Goal: Task Accomplishment & Management: Use online tool/utility

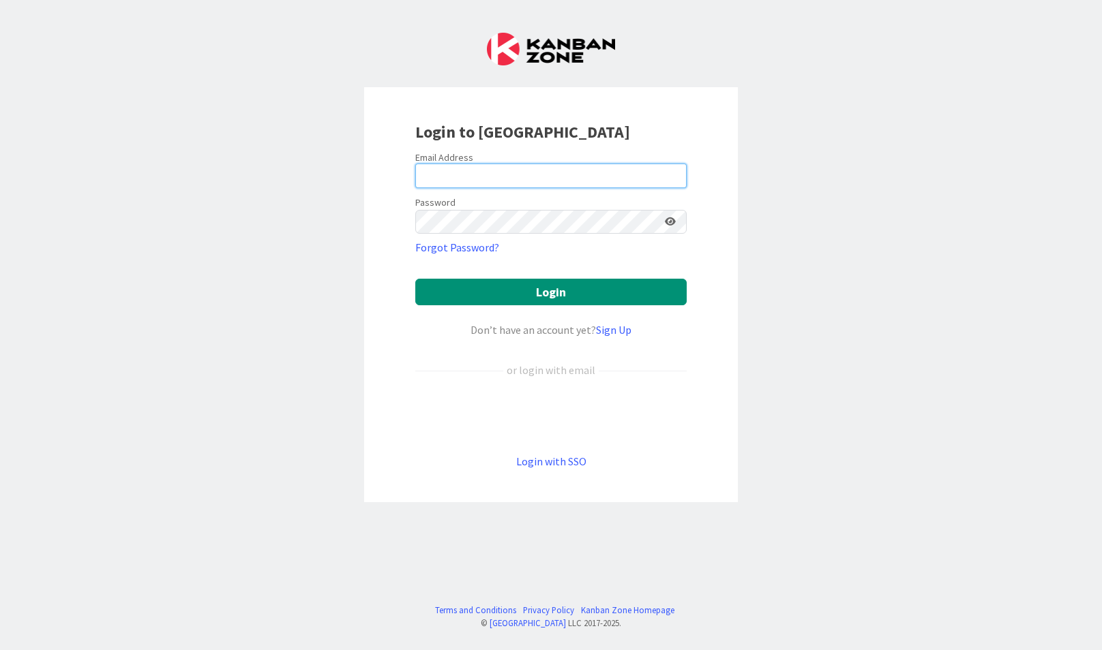
type input "[EMAIL_ADDRESS][DOMAIN_NAME]"
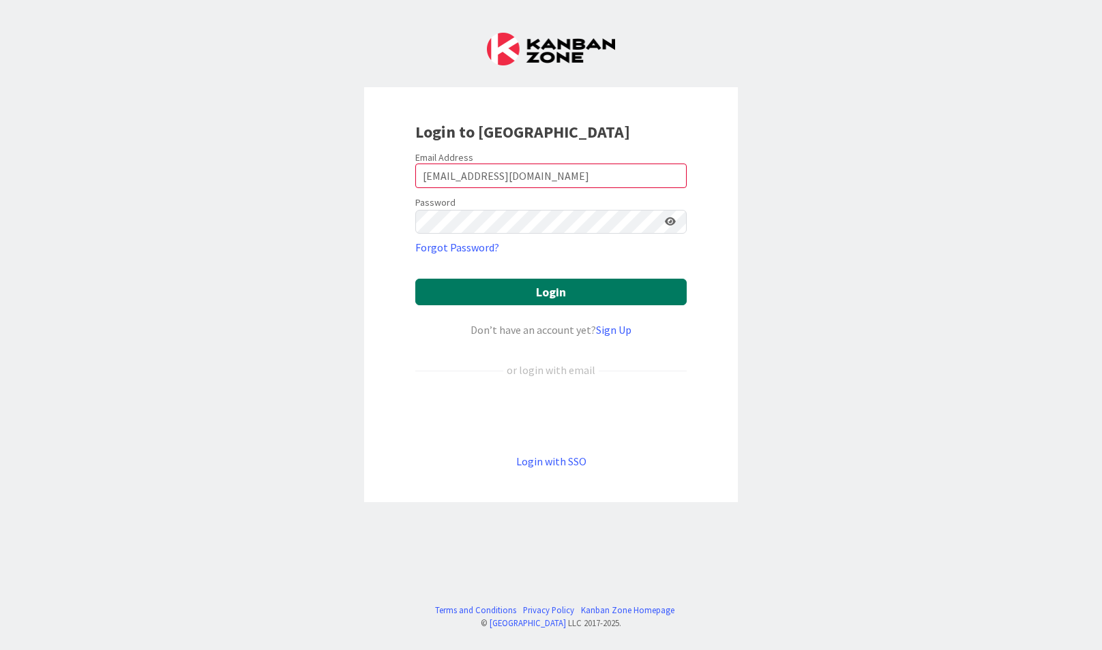
click at [481, 297] on button "Login" at bounding box center [550, 292] width 271 height 27
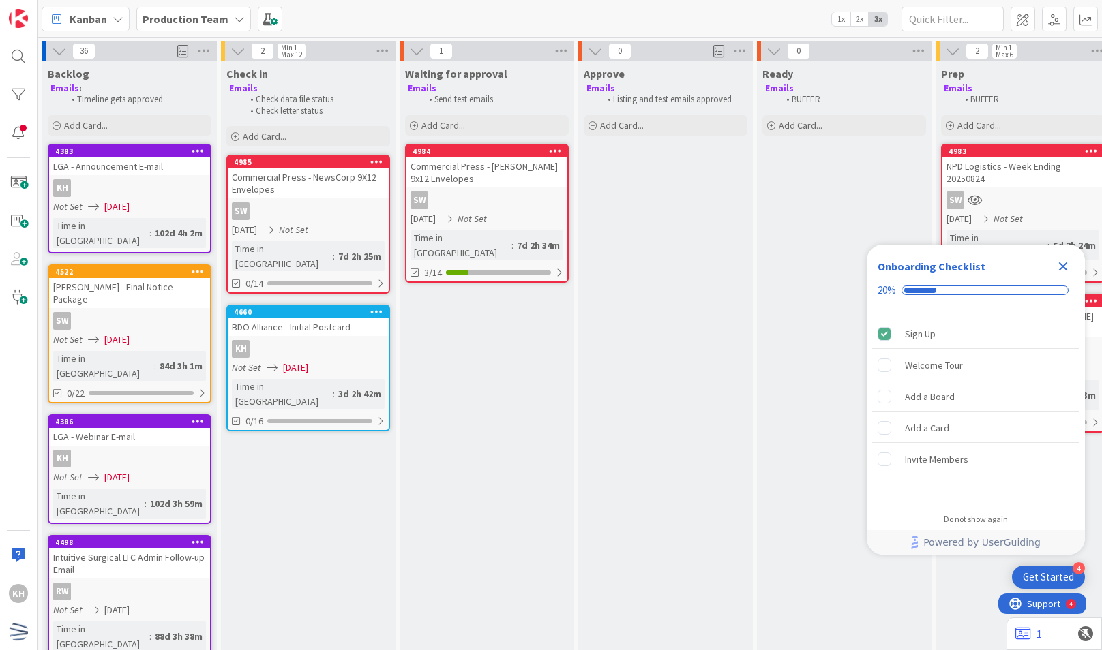
click at [1061, 270] on icon "Close Checklist" at bounding box center [1063, 266] width 16 height 16
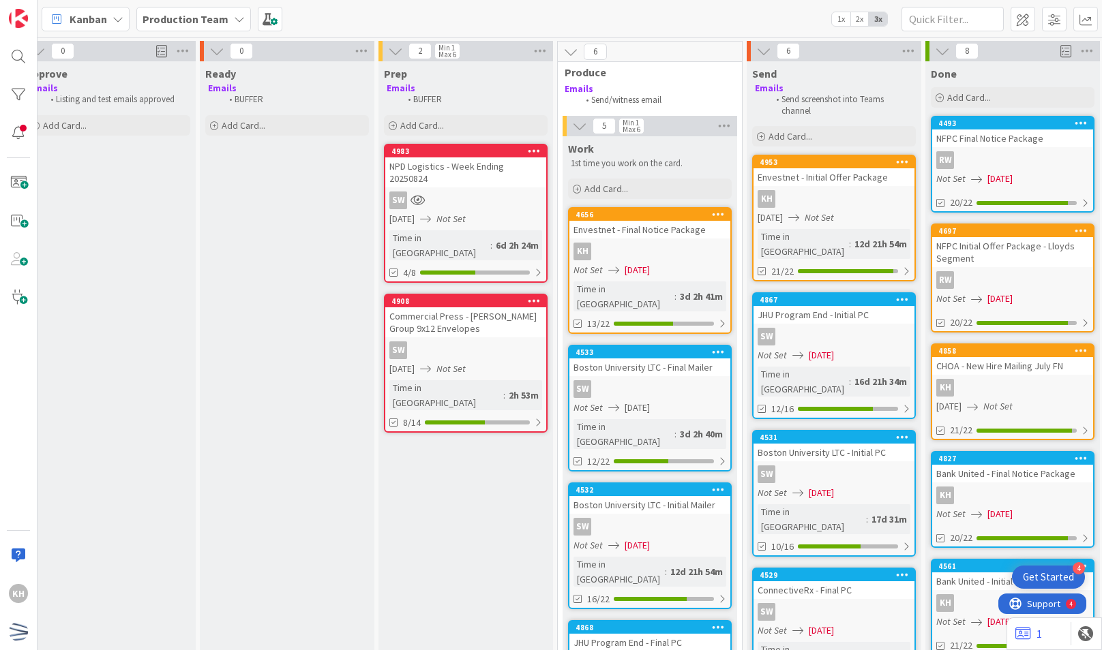
scroll to position [0, 641]
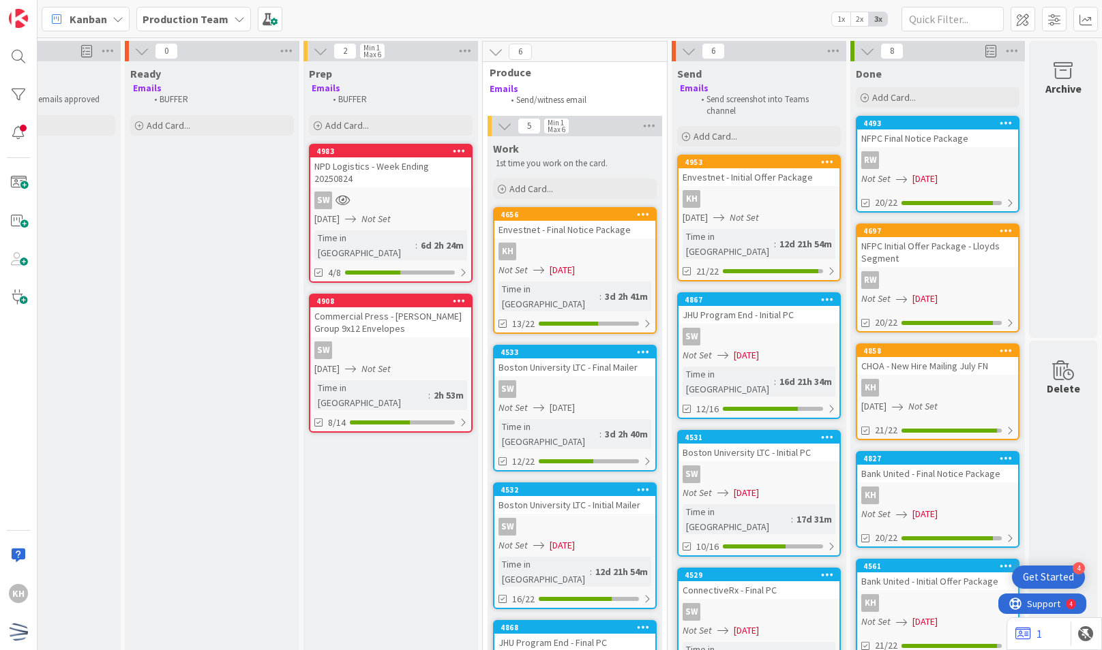
click at [556, 268] on span "[DATE]" at bounding box center [561, 270] width 25 height 14
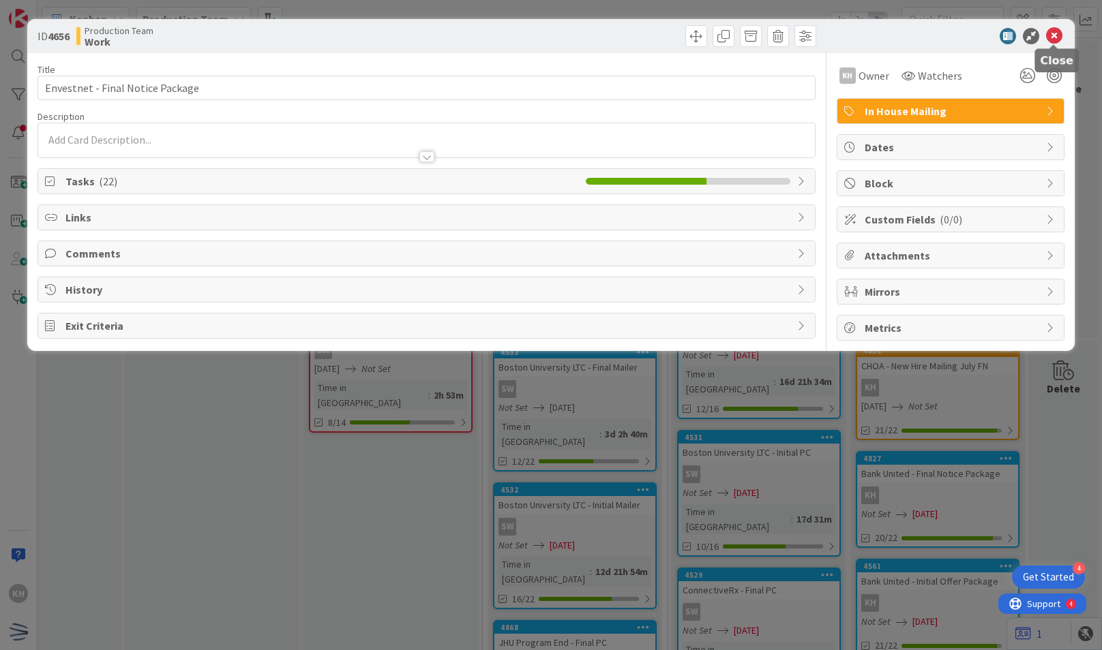
click at [1054, 37] on icon at bounding box center [1054, 36] width 16 height 16
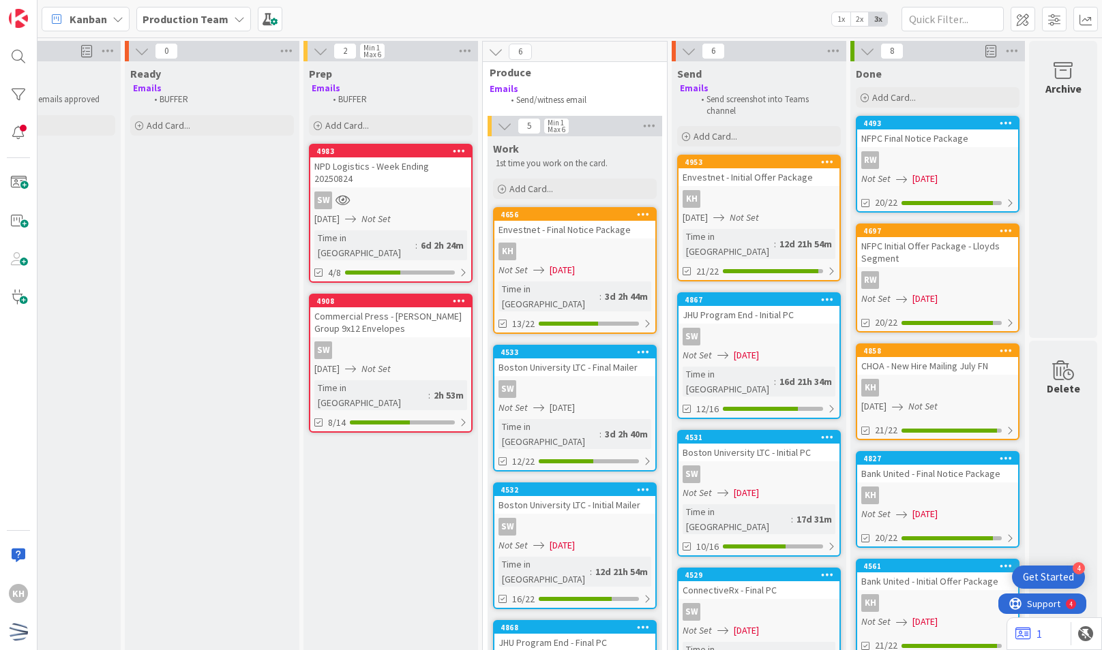
click at [719, 195] on div "KH" at bounding box center [758, 199] width 161 height 18
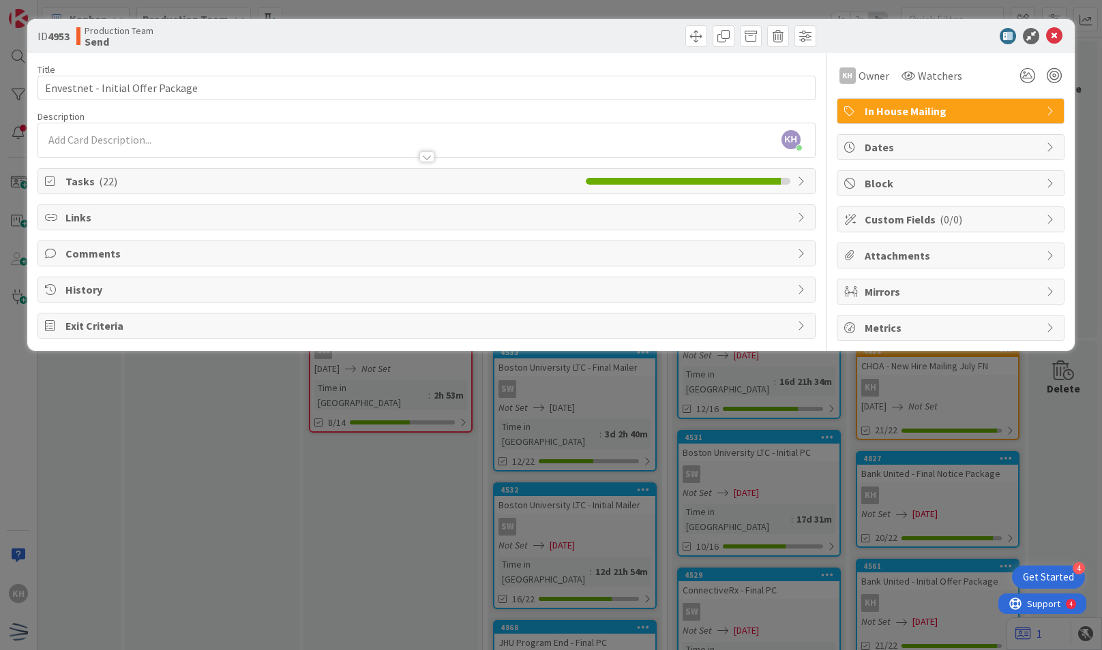
click at [540, 183] on span "Tasks ( 22 )" at bounding box center [321, 181] width 513 height 16
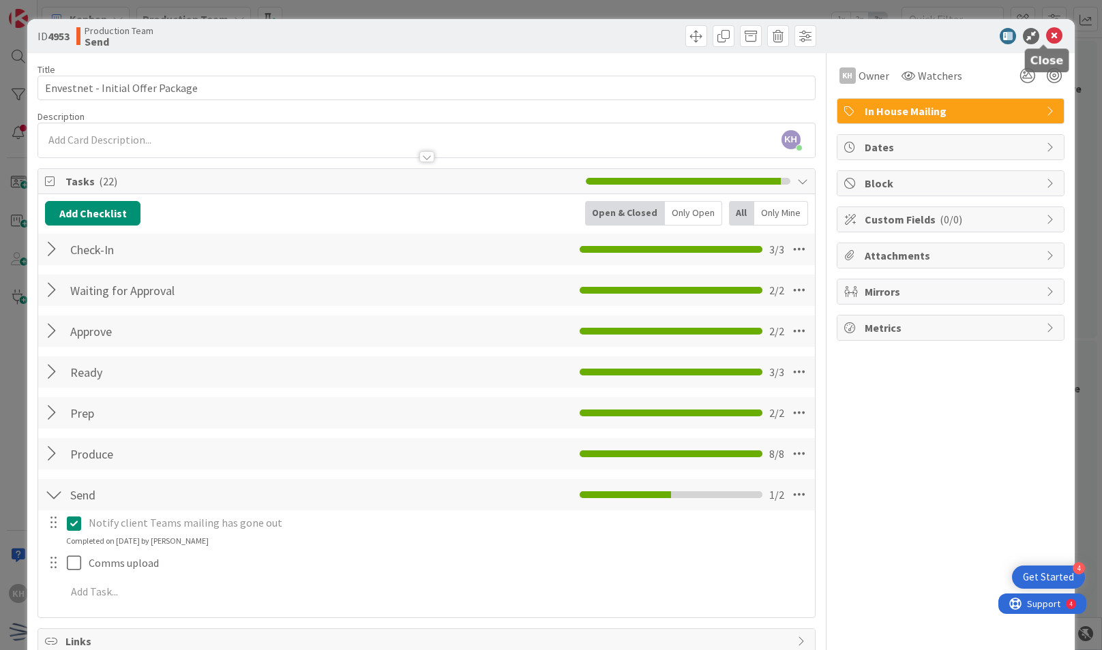
click at [1050, 33] on icon at bounding box center [1054, 36] width 16 height 16
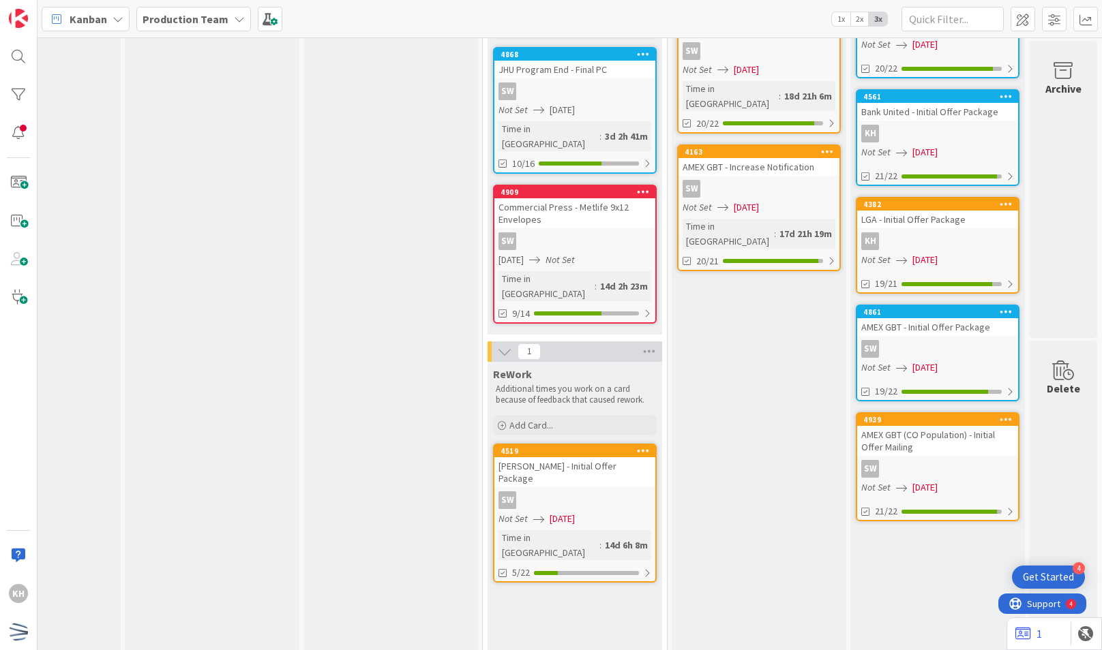
scroll to position [573, 641]
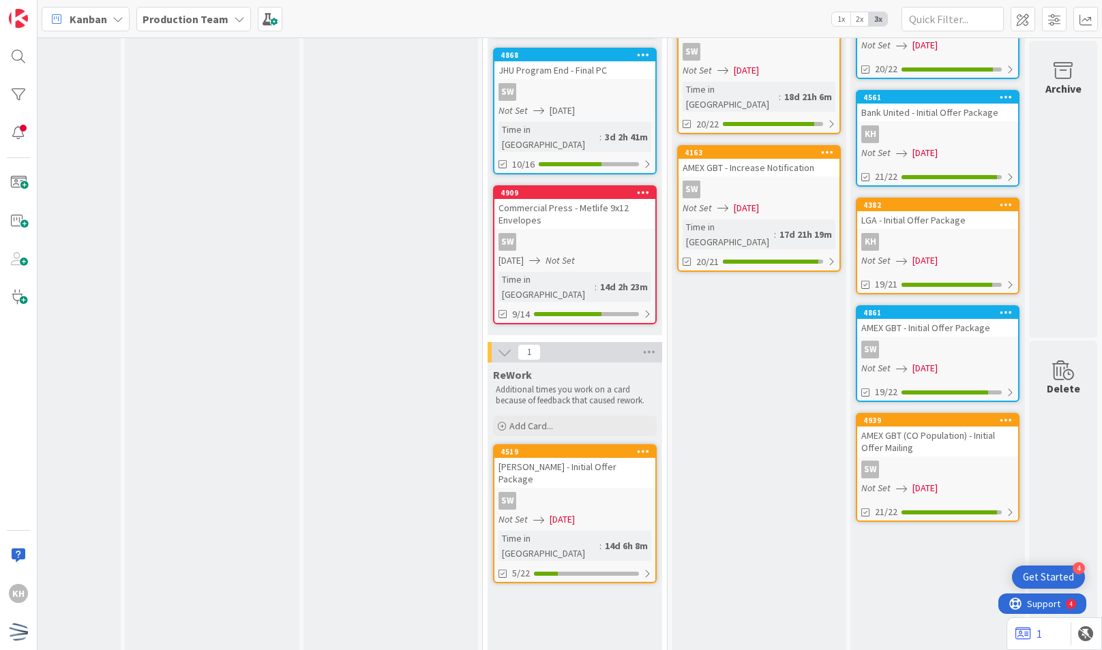
click at [921, 243] on div "KH" at bounding box center [937, 242] width 161 height 18
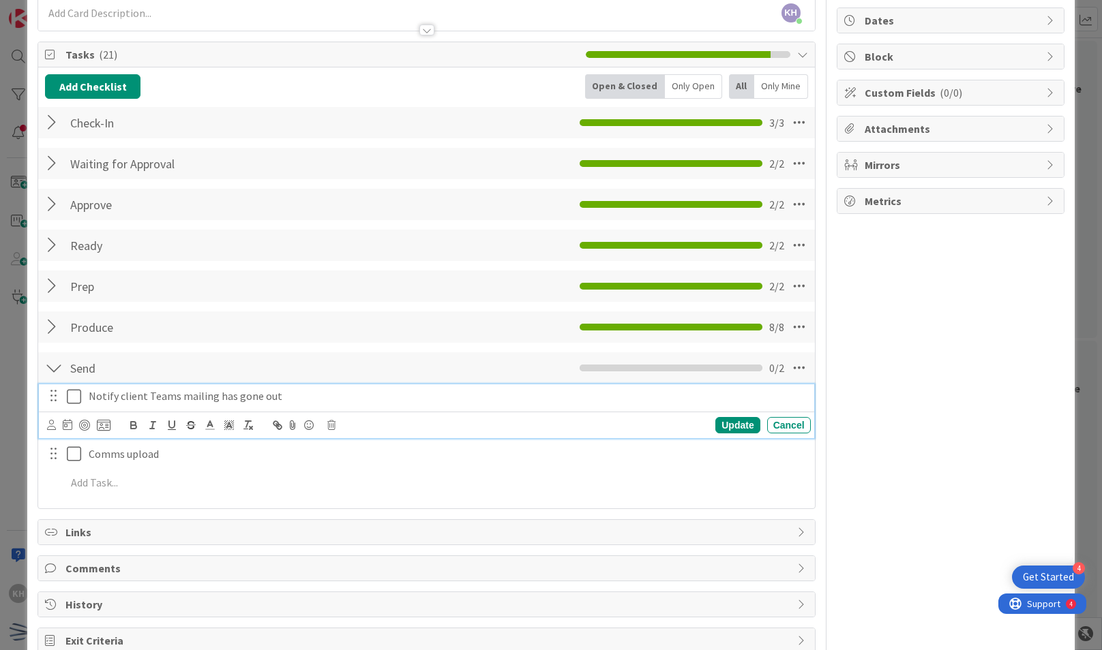
click at [76, 395] on icon at bounding box center [77, 397] width 20 height 16
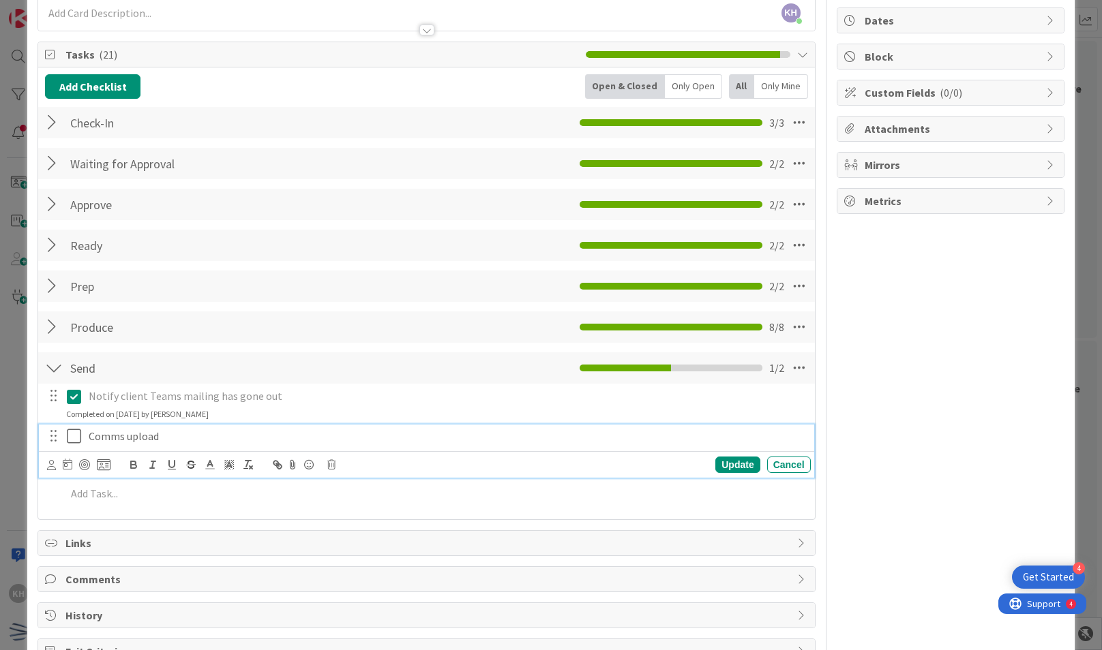
click at [71, 432] on icon at bounding box center [77, 436] width 20 height 16
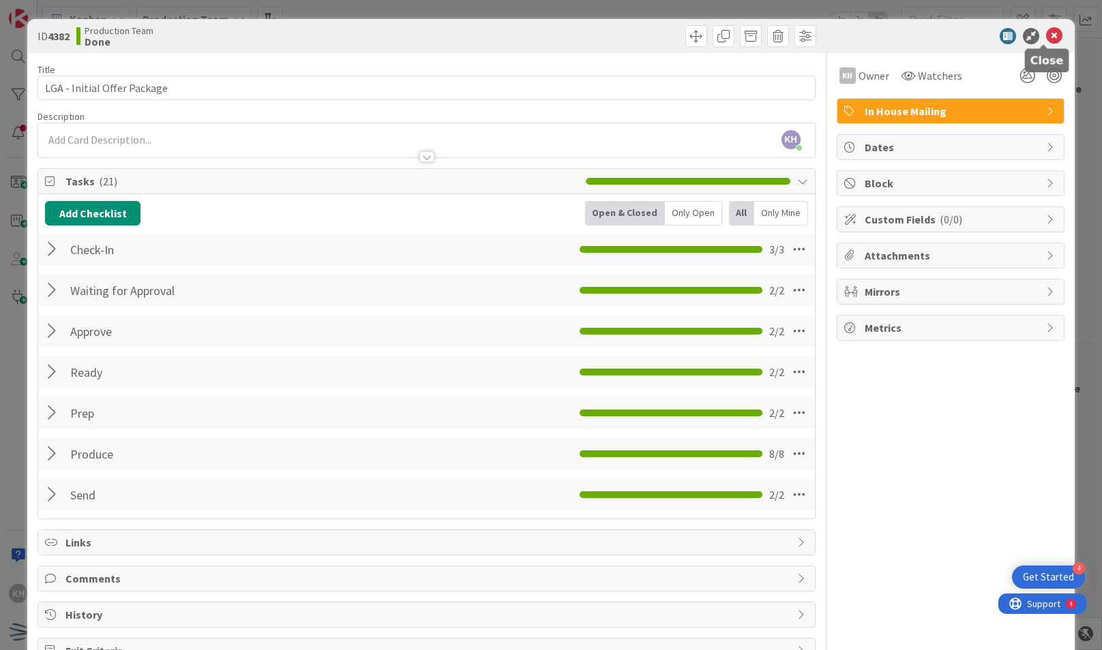
click at [1046, 36] on icon at bounding box center [1054, 36] width 16 height 16
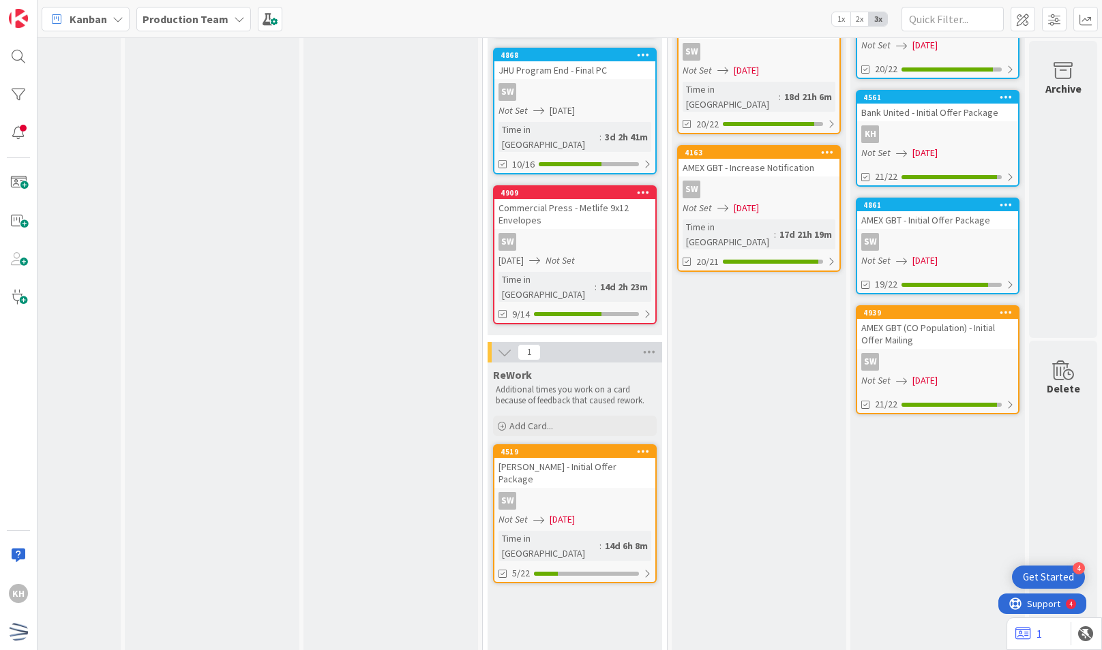
scroll to position [523, 641]
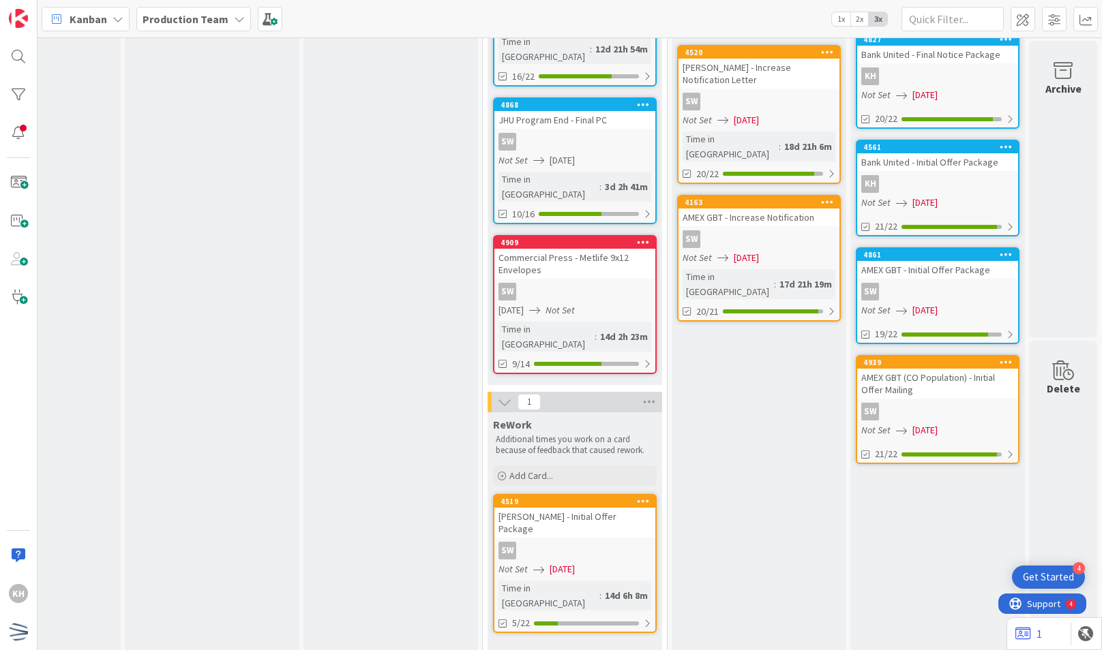
click at [962, 205] on div "Not Set [DATE]" at bounding box center [939, 203] width 157 height 14
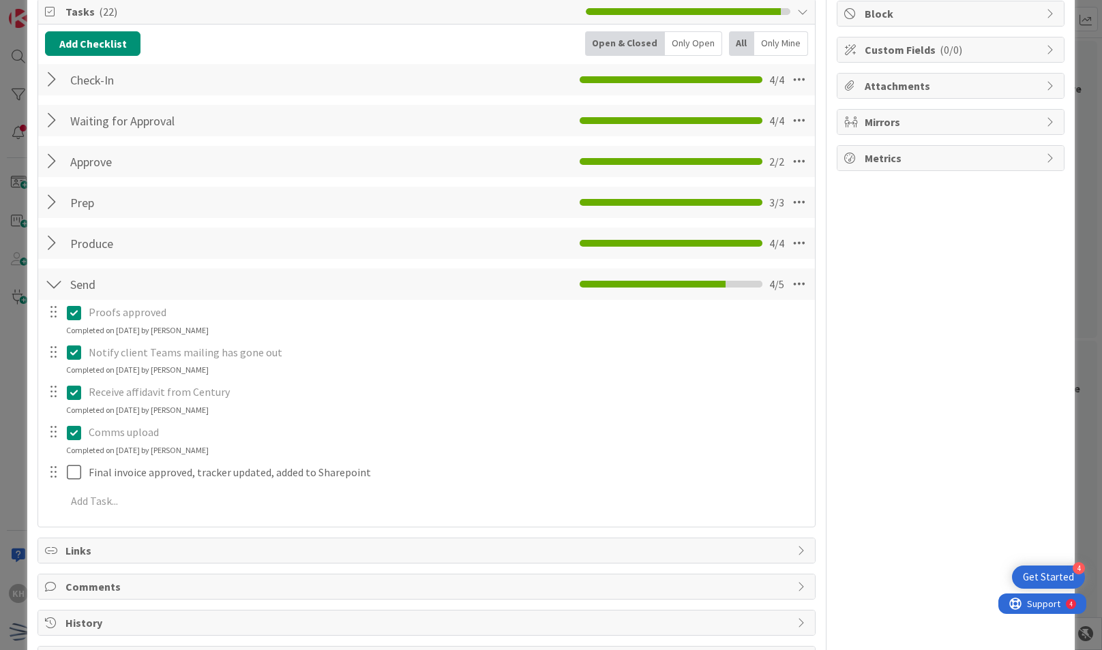
scroll to position [170, 0]
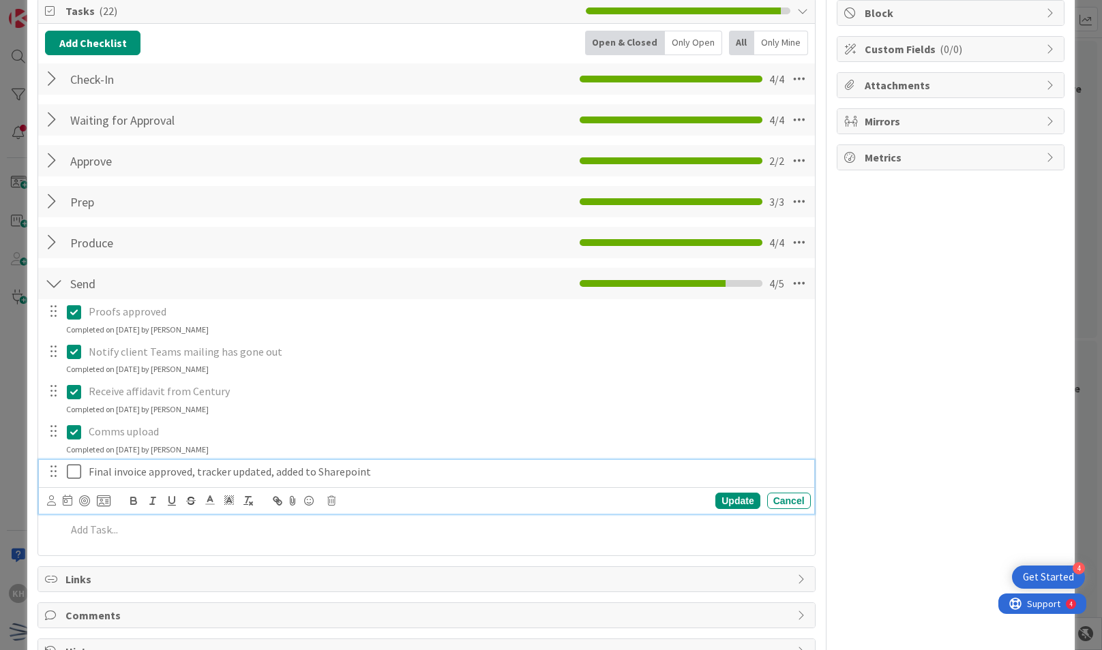
click at [70, 468] on icon at bounding box center [77, 472] width 20 height 16
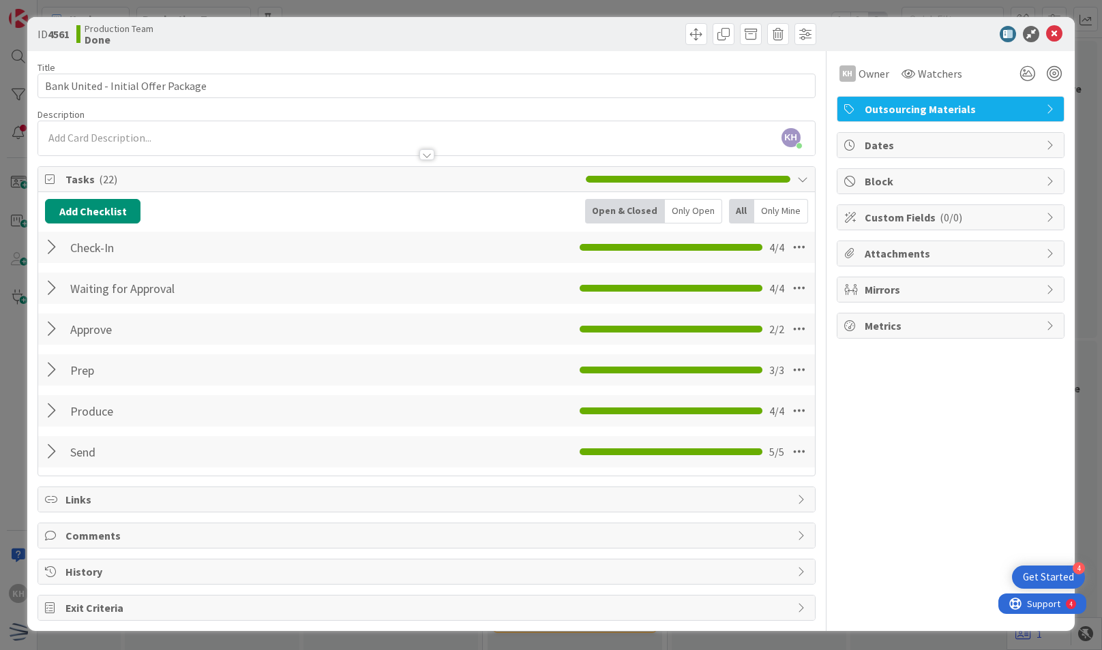
scroll to position [0, 0]
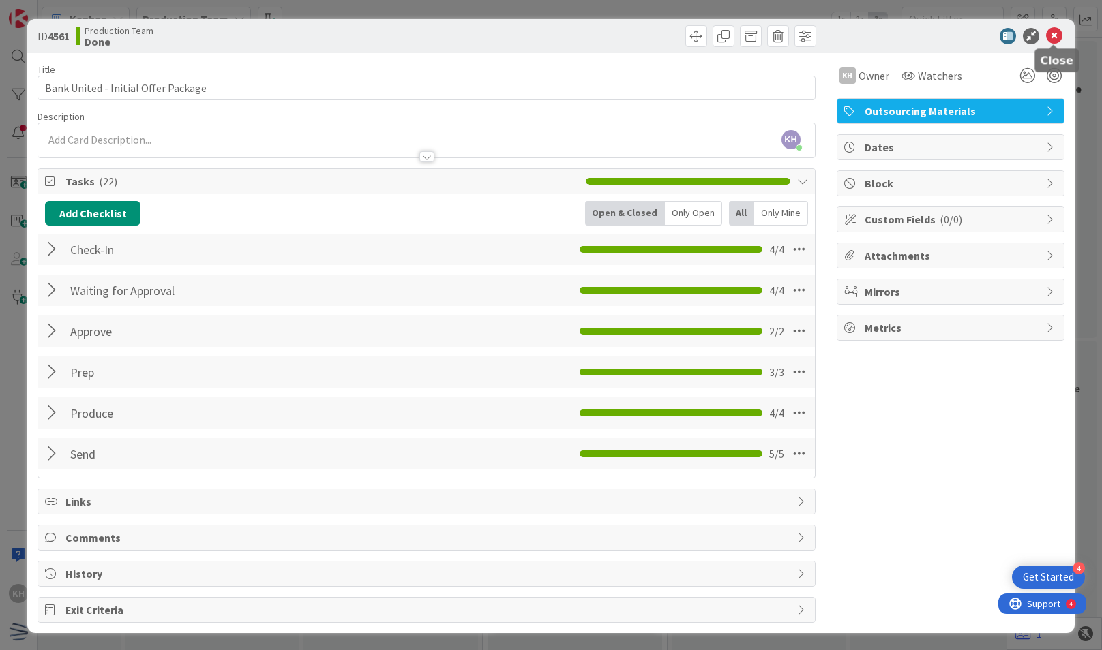
click at [1057, 42] on icon at bounding box center [1054, 36] width 16 height 16
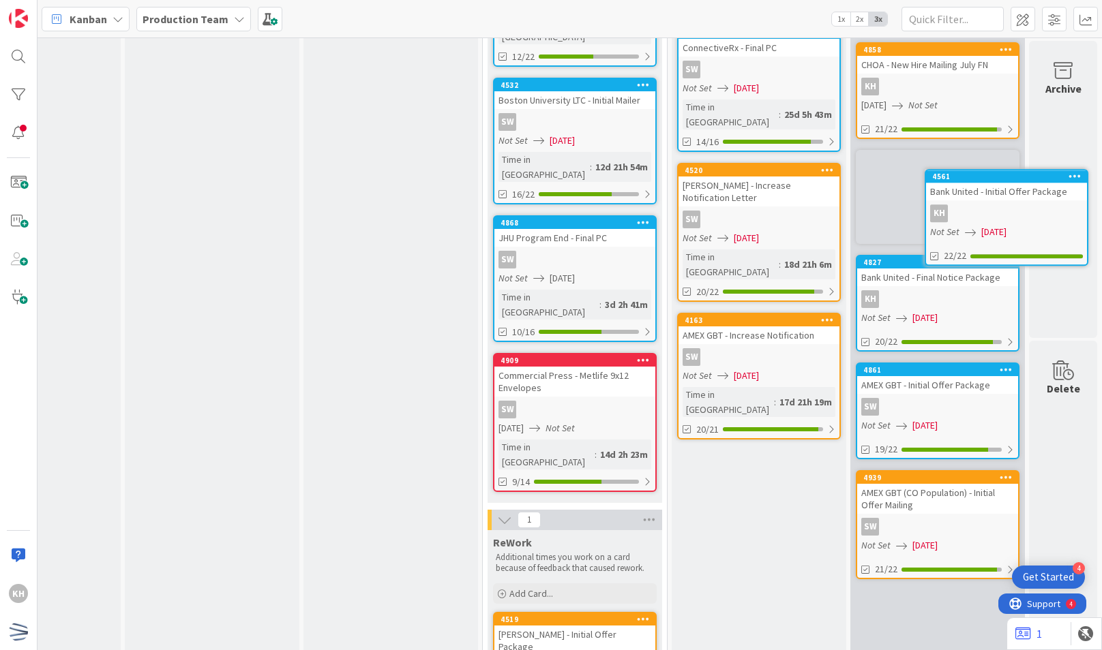
scroll to position [399, 641]
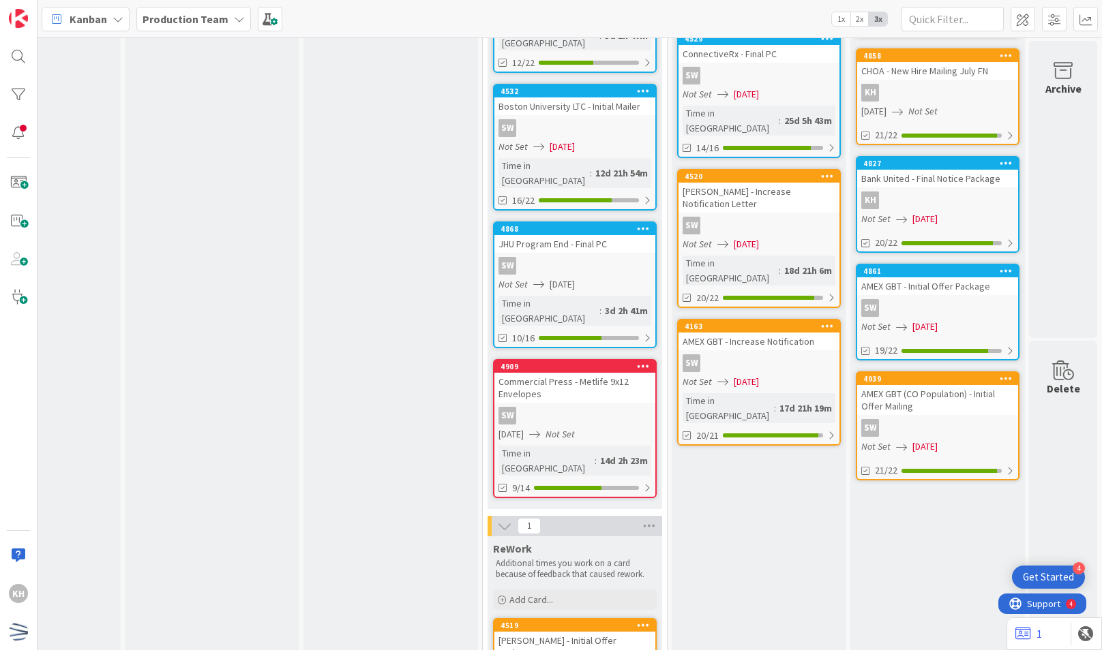
click at [969, 208] on div "KH" at bounding box center [937, 201] width 161 height 18
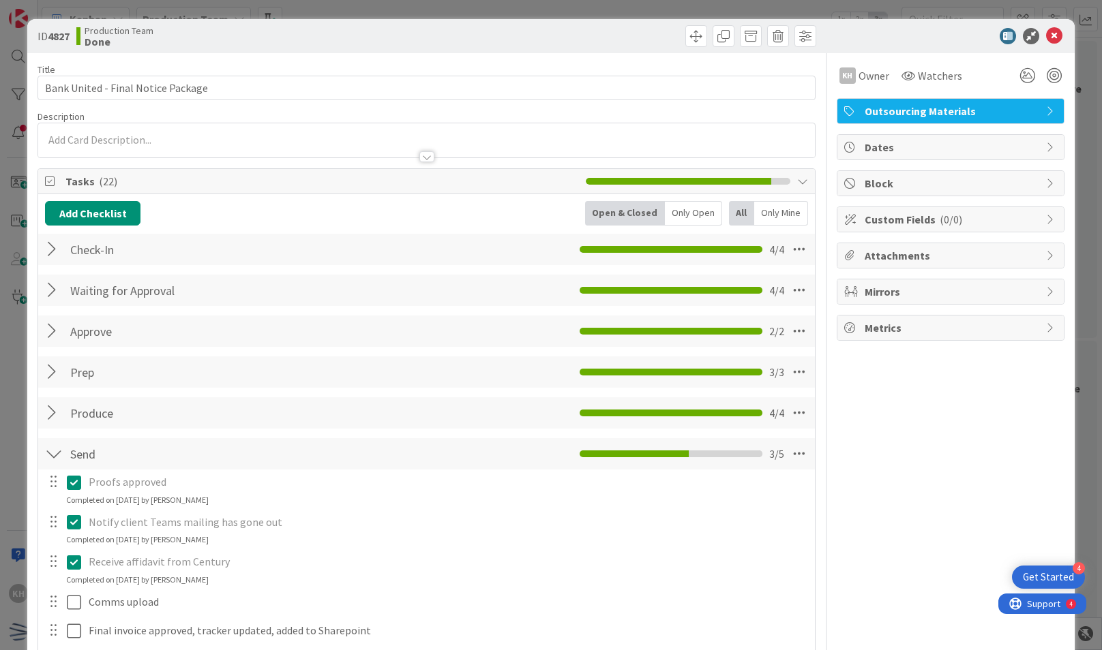
scroll to position [142, 0]
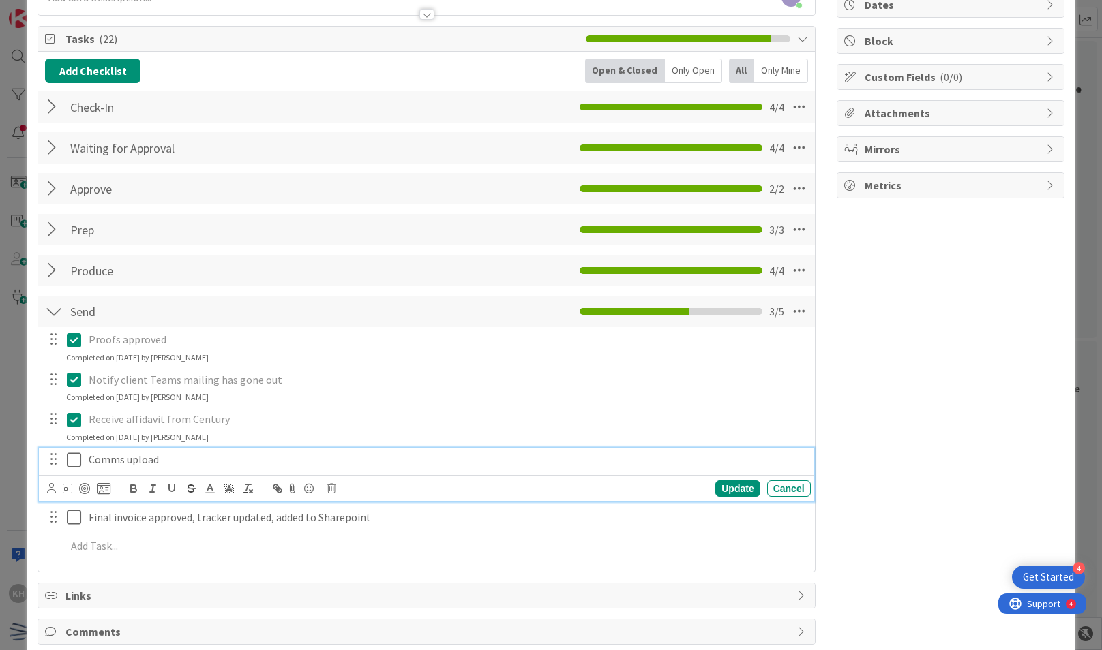
click at [72, 461] on icon at bounding box center [77, 460] width 20 height 16
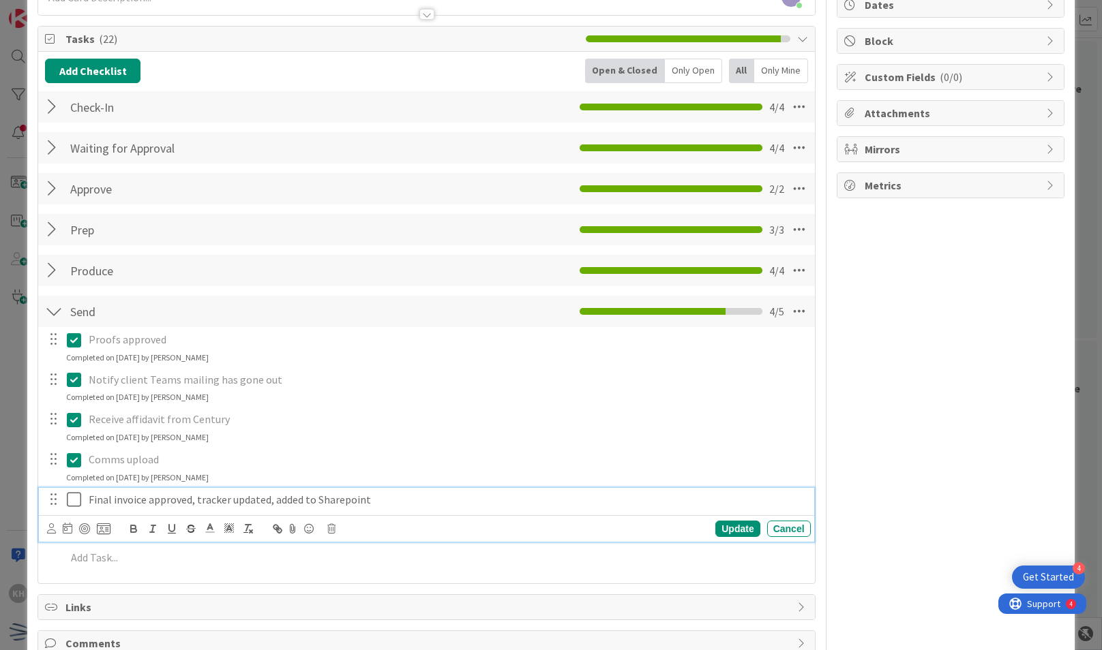
click at [74, 498] on icon at bounding box center [77, 500] width 20 height 16
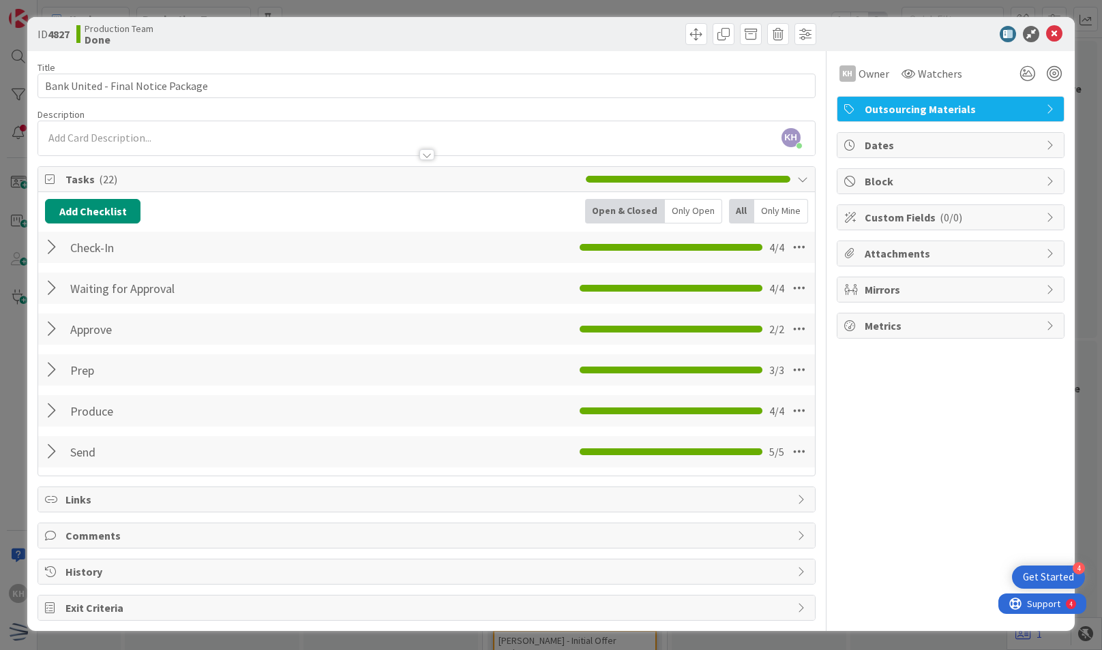
scroll to position [0, 0]
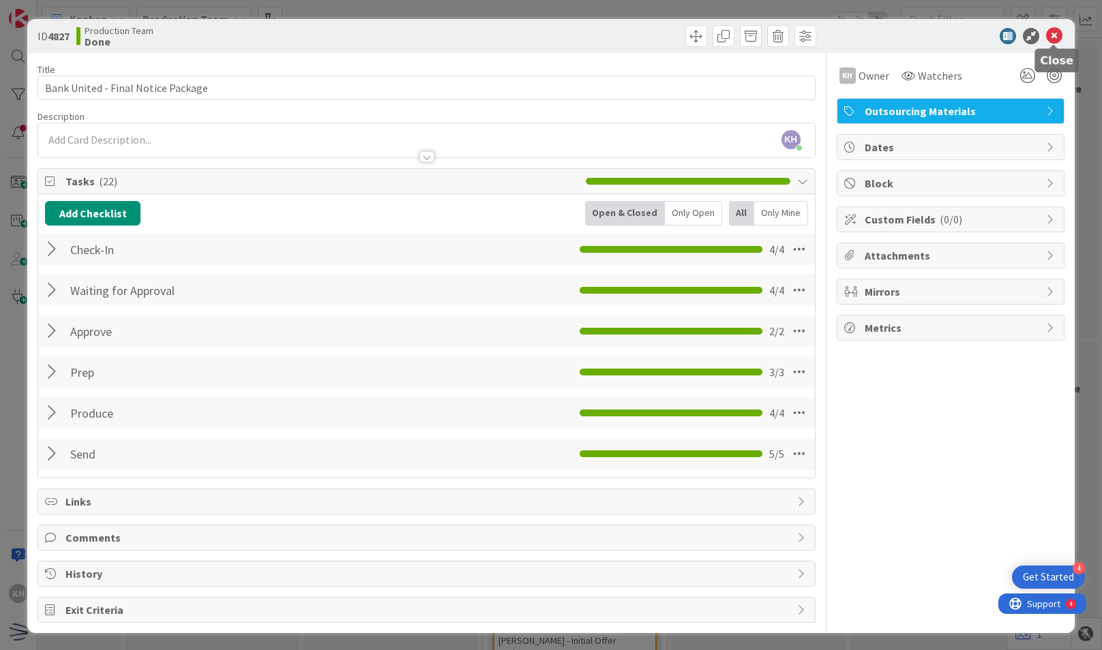
click at [1053, 34] on icon at bounding box center [1054, 36] width 16 height 16
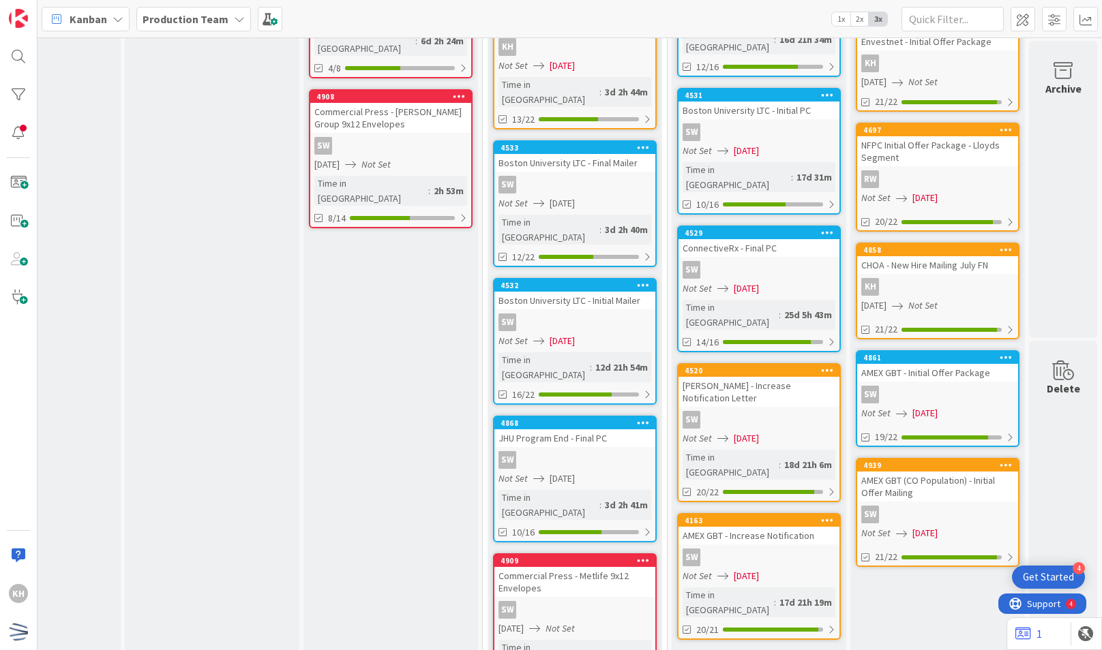
scroll to position [190, 641]
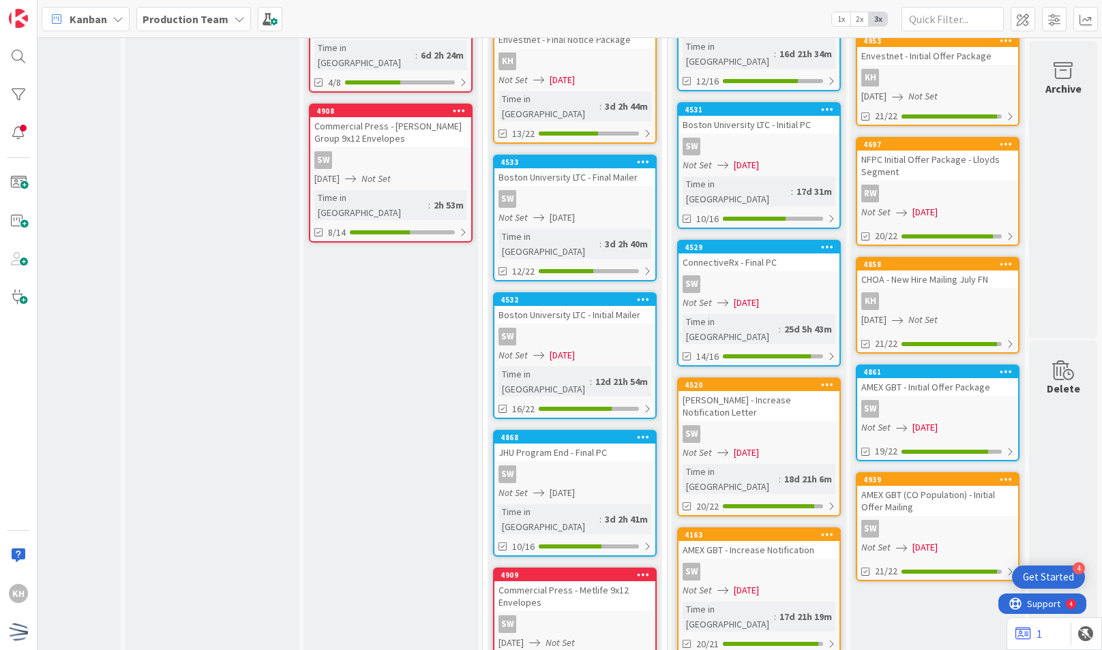
click at [937, 286] on div "CHOA - New Hire Mailing July FN" at bounding box center [937, 280] width 161 height 18
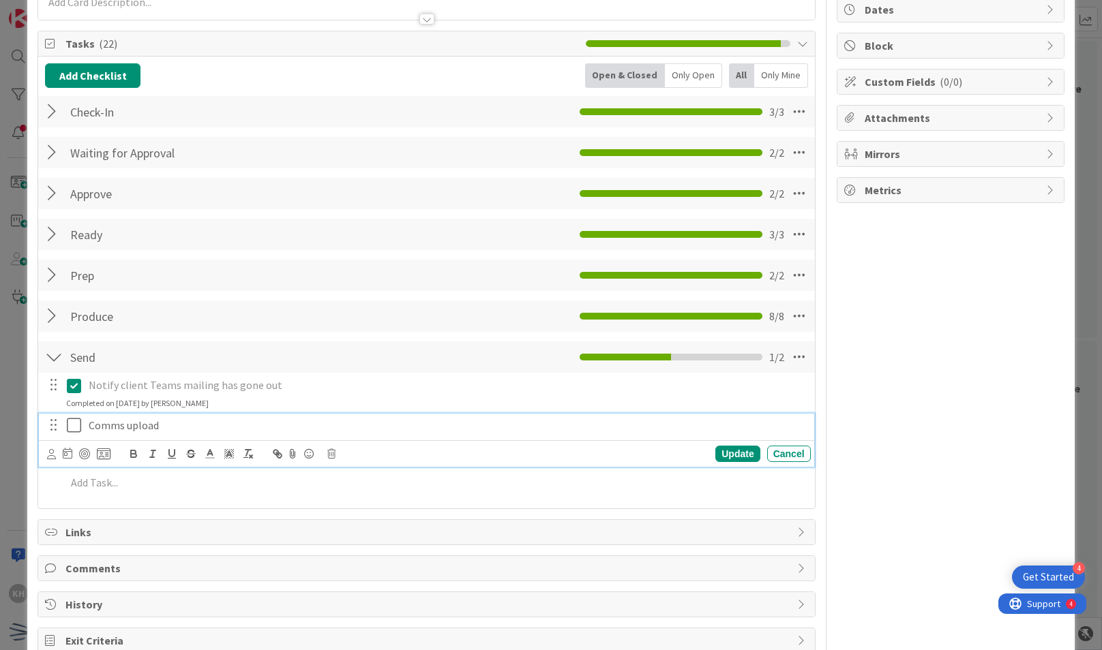
click at [78, 424] on icon at bounding box center [77, 425] width 20 height 16
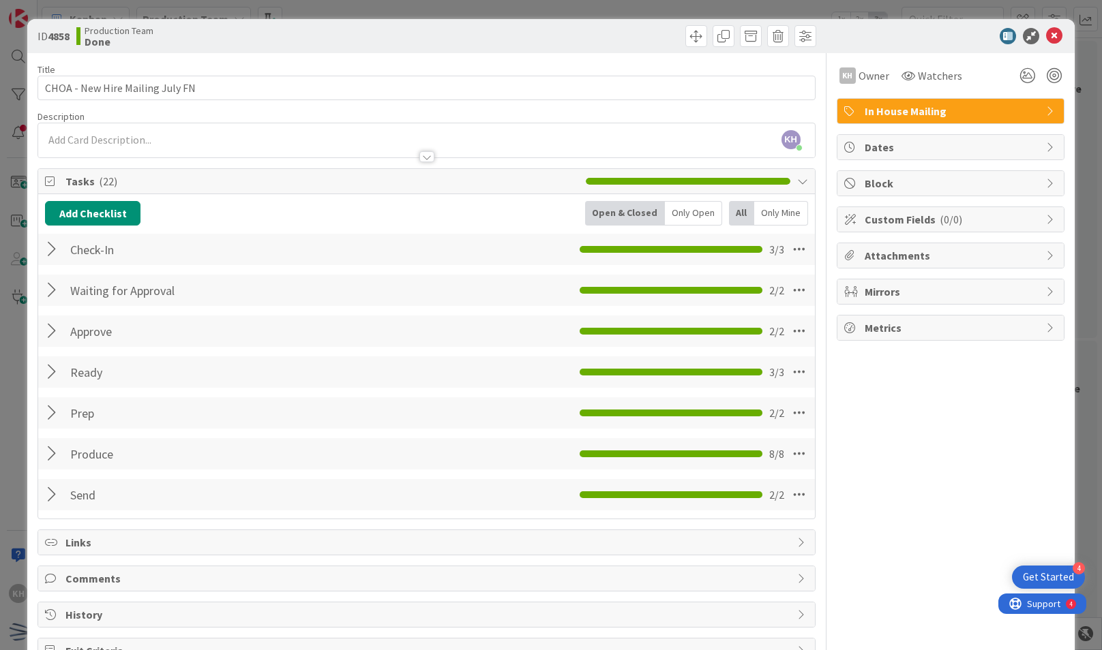
click at [1040, 24] on div "ID 4858 Production Team Done" at bounding box center [550, 36] width 1046 height 34
click at [1040, 25] on div "ID 4858 Production Team Done" at bounding box center [550, 36] width 1046 height 34
click at [1046, 30] on icon at bounding box center [1054, 36] width 16 height 16
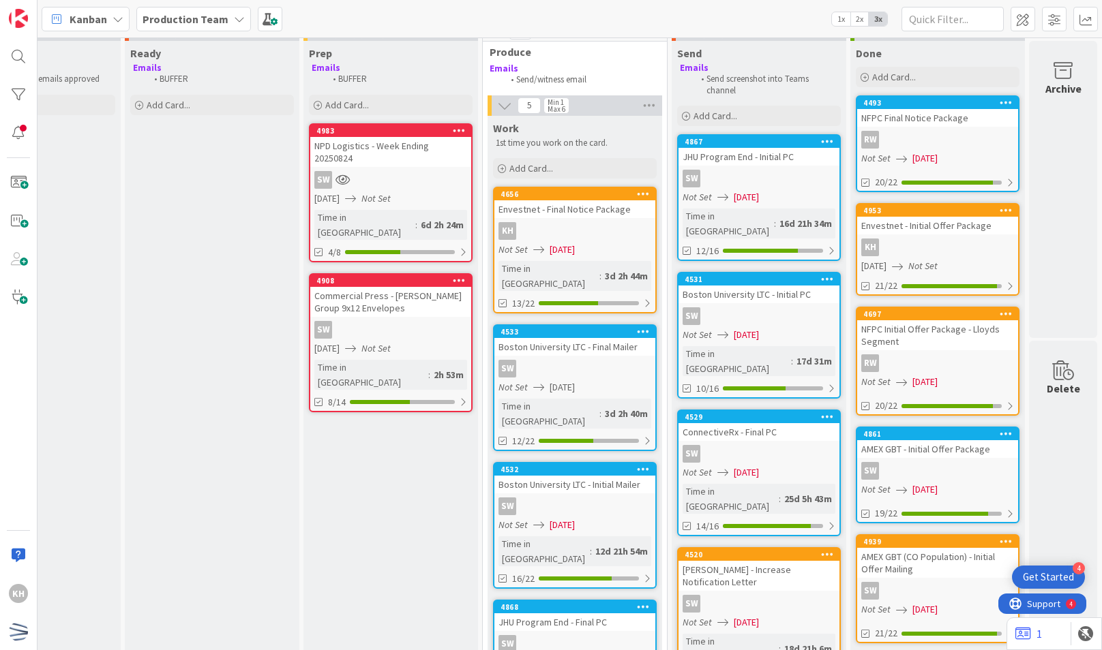
scroll to position [0, 641]
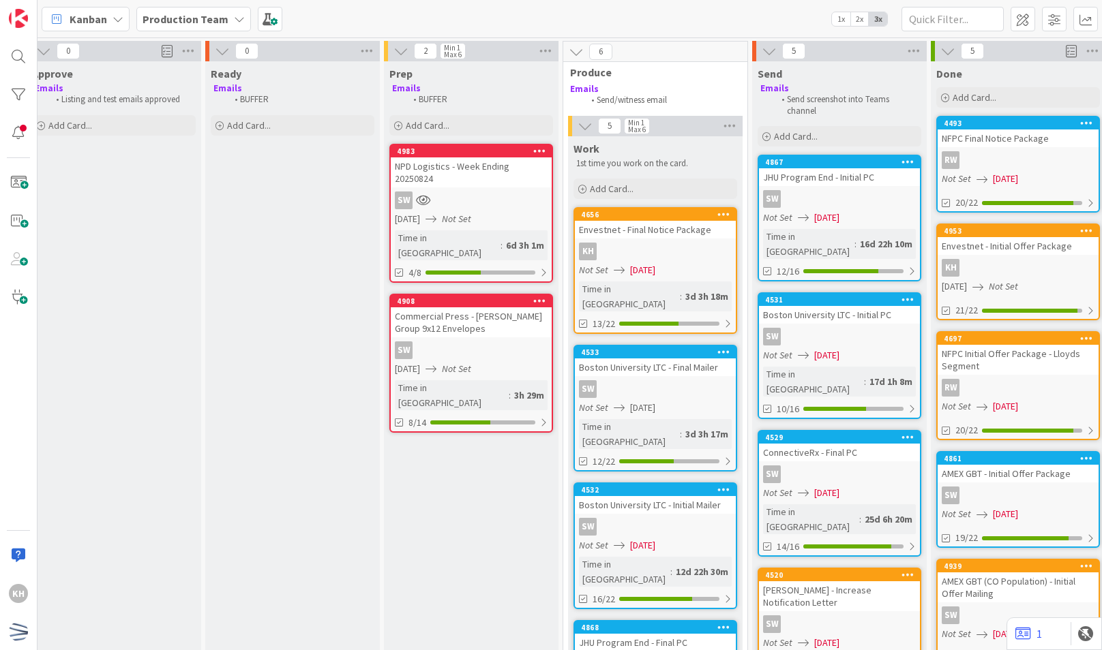
scroll to position [0, 552]
